Goal: Task Accomplishment & Management: Use online tool/utility

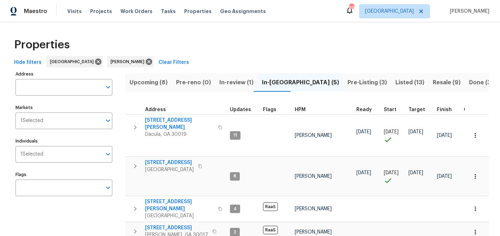
click at [139, 86] on span "Upcoming (8)" at bounding box center [149, 82] width 38 height 10
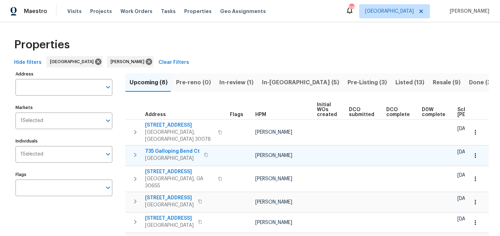
scroll to position [0, 84]
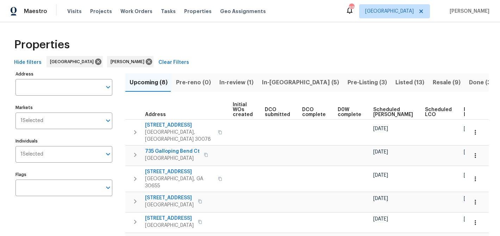
click at [464, 112] on span "Ready Date" at bounding box center [471, 112] width 15 height 10
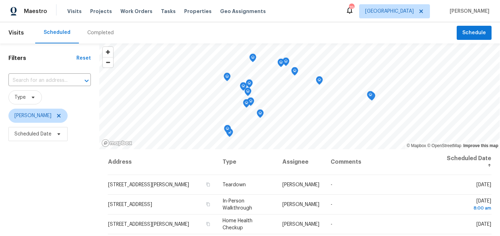
scroll to position [70, 0]
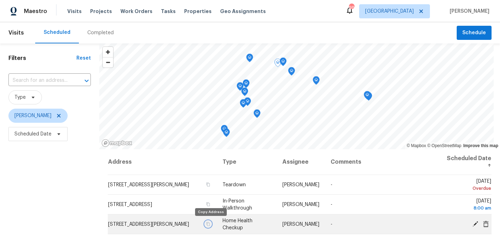
click at [210, 223] on icon "button" at bounding box center [208, 224] width 4 height 4
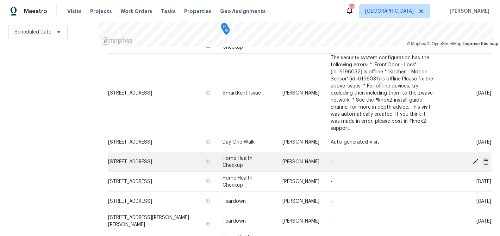
scroll to position [60, 0]
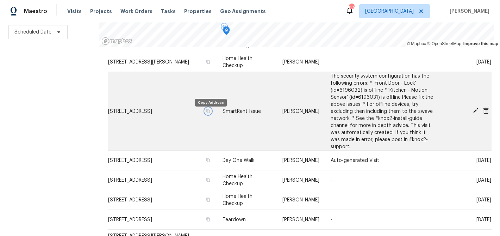
click at [209, 113] on icon "button" at bounding box center [208, 110] width 4 height 4
